Goal: Transaction & Acquisition: Purchase product/service

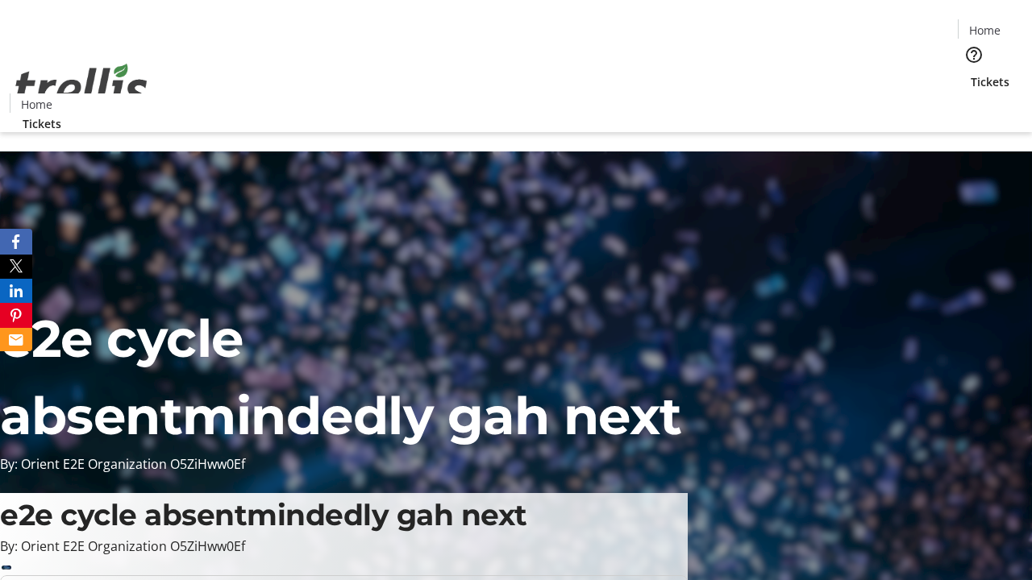
click at [970, 73] on span "Tickets" at bounding box center [989, 81] width 39 height 17
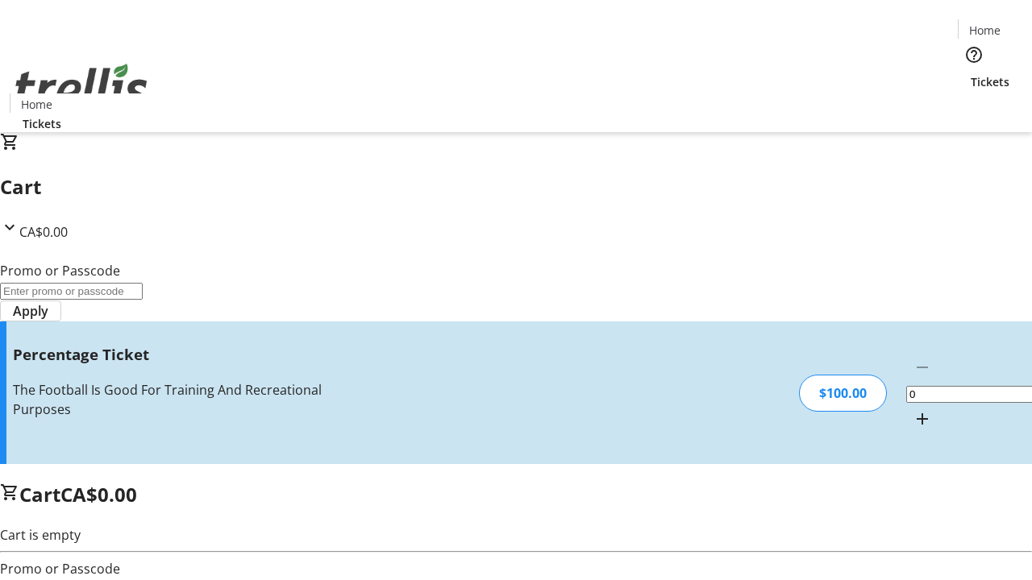
click at [912, 409] on mat-icon "Increment by one" at bounding box center [921, 418] width 19 height 19
type input "1"
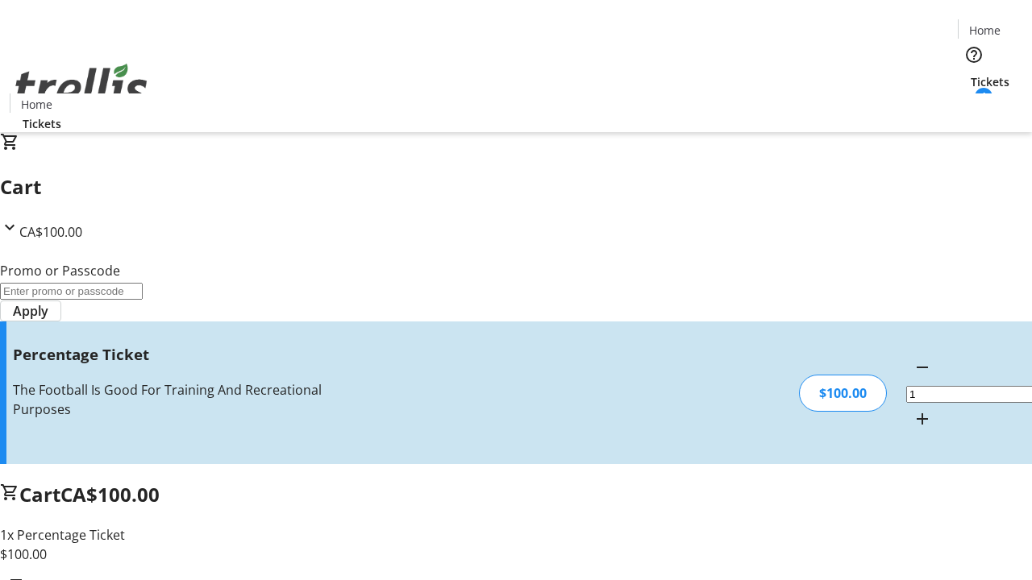
type input "BAR"
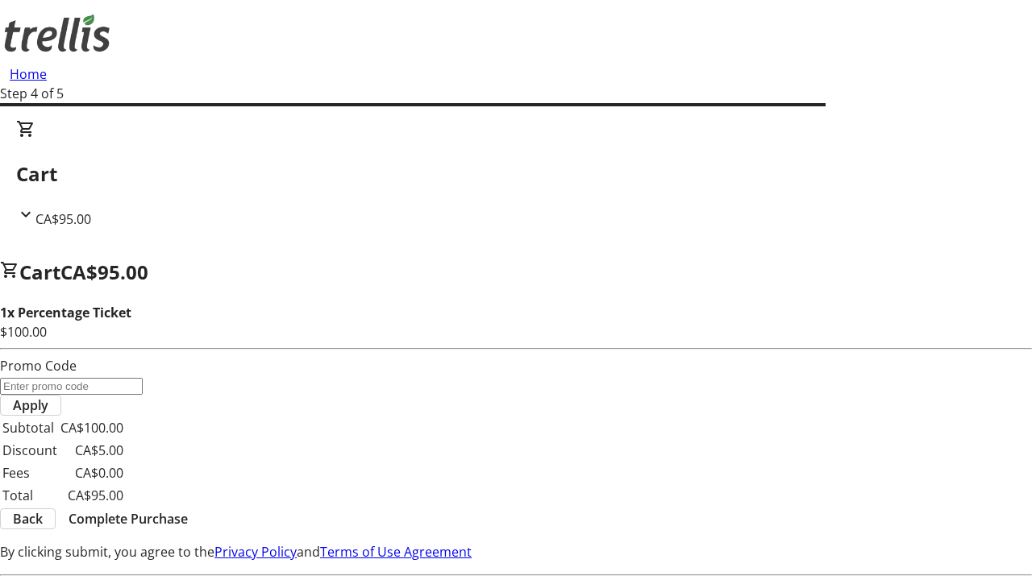
click at [188, 509] on span "Complete Purchase" at bounding box center [128, 518] width 119 height 19
